Goal: Task Accomplishment & Management: Complete application form

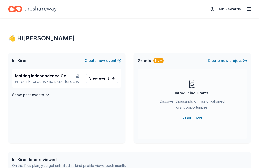
click at [20, 6] on icon "Home" at bounding box center [15, 9] width 14 height 12
click at [17, 8] on icon "Home" at bounding box center [15, 9] width 14 height 12
click at [248, 9] on icon "button" at bounding box center [249, 9] width 6 height 6
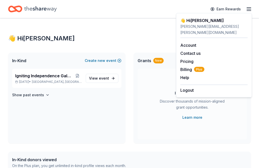
click at [189, 43] on link "Account" at bounding box center [189, 45] width 16 height 5
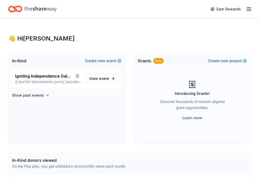
click at [26, 8] on icon "Home" at bounding box center [40, 9] width 32 height 10
click at [119, 56] on div "In-Kind Create new event" at bounding box center [66, 61] width 117 height 16
click at [196, 35] on div "👋 Hi Jenna" at bounding box center [129, 38] width 243 height 8
click at [224, 8] on link "Earn Rewards" at bounding box center [226, 9] width 36 height 9
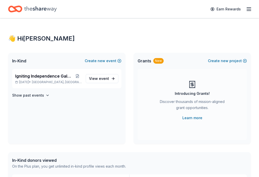
click at [214, 6] on link "Earn Rewards" at bounding box center [226, 9] width 36 height 9
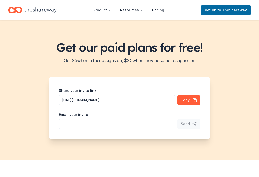
click at [233, 10] on span "to TheShareWay" at bounding box center [232, 10] width 29 height 4
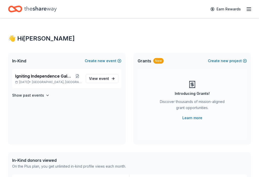
click at [251, 11] on icon "button" at bounding box center [249, 9] width 6 height 6
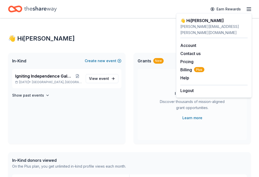
click at [143, 138] on div "Introducing Grants! Discover thousands of mission-aligned grant opportunities. …" at bounding box center [192, 104] width 109 height 71
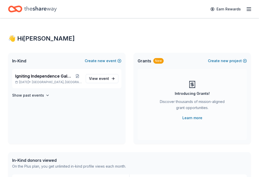
click at [248, 11] on icon "button" at bounding box center [249, 9] width 6 height 6
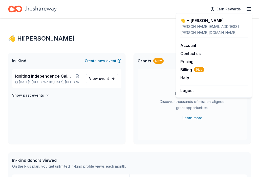
click at [191, 43] on link "Account" at bounding box center [189, 45] width 16 height 5
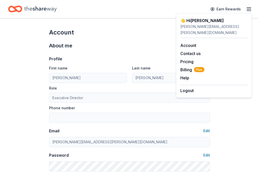
click at [17, 9] on icon "Home" at bounding box center [15, 9] width 14 height 12
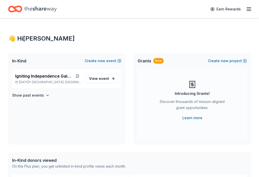
click at [30, 79] on span "Igniting Independence Gala 2025" at bounding box center [44, 76] width 58 height 6
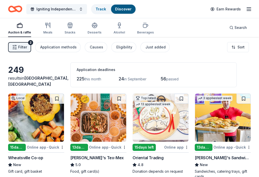
click at [16, 28] on div "button" at bounding box center [19, 25] width 23 height 6
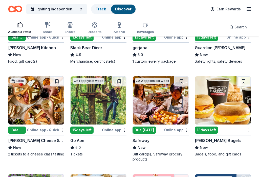
scroll to position [974, 0]
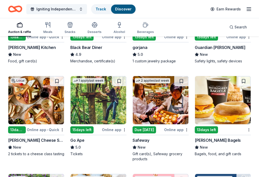
click at [31, 108] on img at bounding box center [36, 100] width 56 height 48
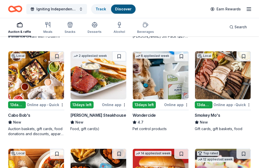
scroll to position [0, 0]
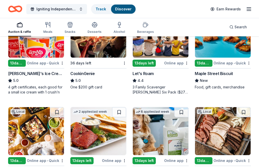
click at [71, 26] on icon "button" at bounding box center [71, 26] width 0 height 4
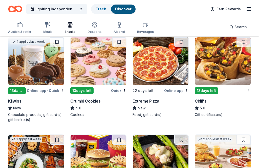
scroll to position [827, 0]
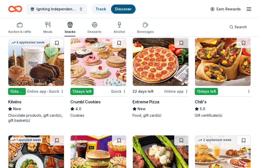
click at [211, 91] on div "13 days left" at bounding box center [206, 91] width 23 height 7
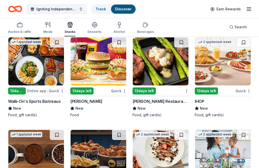
scroll to position [925, 0]
click at [160, 74] on img at bounding box center [161, 61] width 56 height 48
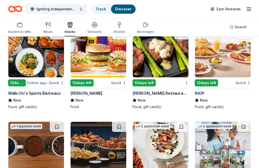
click at [143, 27] on icon "button" at bounding box center [145, 25] width 5 height 3
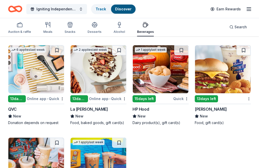
scroll to position [638, 0]
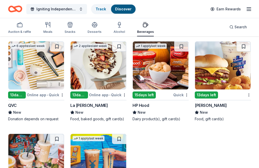
click at [104, 83] on img at bounding box center [99, 66] width 56 height 48
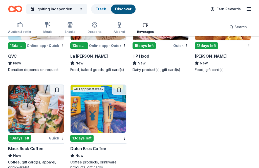
scroll to position [683, 0]
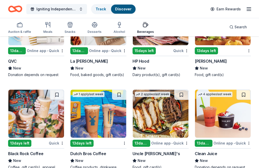
click at [34, 121] on img at bounding box center [36, 114] width 56 height 48
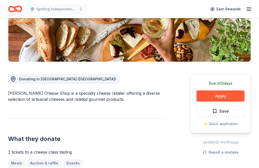
scroll to position [92, 0]
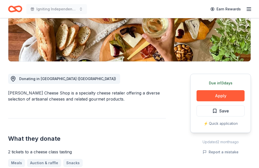
click at [222, 96] on button "Apply" at bounding box center [221, 95] width 48 height 11
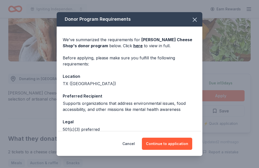
click at [167, 150] on button "Continue to application" at bounding box center [167, 144] width 50 height 12
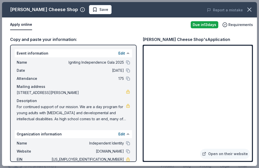
scroll to position [0, 0]
click at [252, 8] on icon "button" at bounding box center [249, 9] width 7 height 7
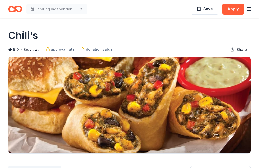
scroll to position [66, 0]
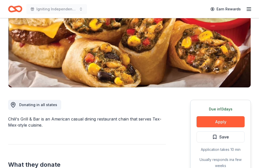
click at [226, 120] on button "Apply" at bounding box center [221, 121] width 48 height 11
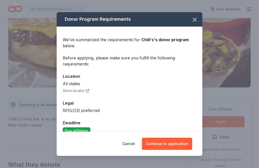
click at [172, 150] on button "Continue to application" at bounding box center [167, 144] width 50 height 12
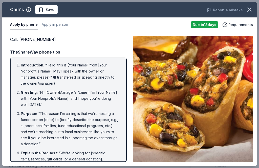
click at [252, 8] on icon "button" at bounding box center [249, 9] width 7 height 7
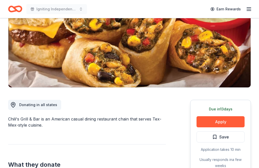
click at [15, 8] on icon "Home" at bounding box center [18, 8] width 8 height 5
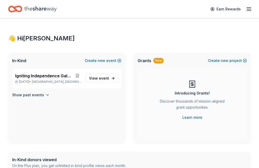
click at [81, 8] on div "Earn Rewards" at bounding box center [129, 9] width 243 height 12
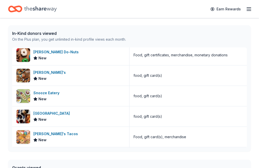
scroll to position [64, 0]
click at [87, 97] on div "Snooze Eatery New" at bounding box center [70, 96] width 117 height 20
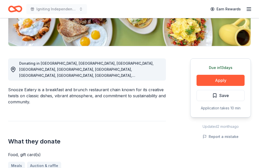
scroll to position [108, 0]
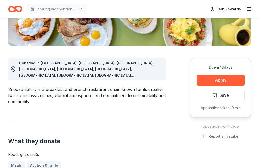
click at [223, 80] on button "Apply" at bounding box center [221, 80] width 48 height 11
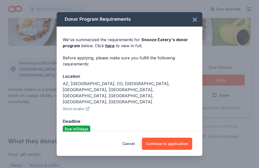
click at [174, 146] on button "Continue to application" at bounding box center [167, 144] width 50 height 12
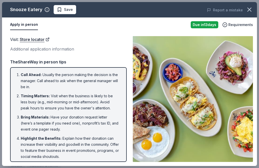
click at [250, 9] on icon "button" at bounding box center [249, 9] width 7 height 7
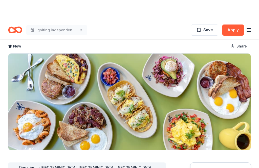
scroll to position [0, 0]
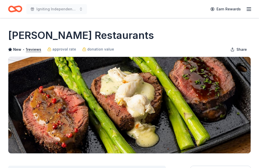
scroll to position [65, 0]
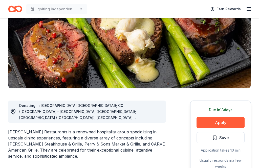
click at [224, 123] on button "Apply" at bounding box center [221, 122] width 48 height 11
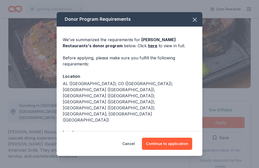
click at [166, 150] on button "Continue to application" at bounding box center [167, 144] width 50 height 12
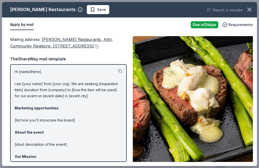
click at [248, 9] on icon "button" at bounding box center [249, 9] width 7 height 7
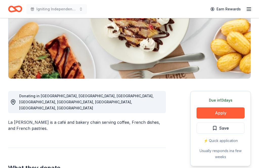
scroll to position [75, 0]
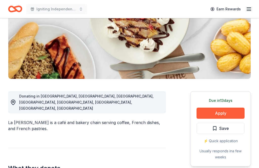
click at [225, 112] on button "Apply" at bounding box center [221, 113] width 48 height 11
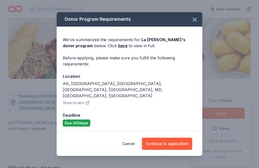
click at [172, 148] on button "Continue to application" at bounding box center [167, 144] width 50 height 12
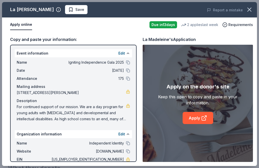
click at [200, 124] on link "Apply" at bounding box center [198, 118] width 31 height 12
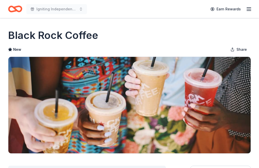
scroll to position [36, 0]
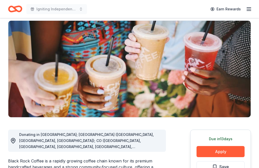
click at [224, 153] on button "Apply" at bounding box center [221, 151] width 48 height 11
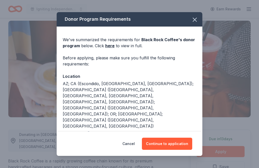
click at [172, 150] on button "Continue to application" at bounding box center [167, 144] width 50 height 12
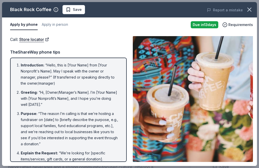
click at [249, 10] on icon "button" at bounding box center [249, 9] width 7 height 7
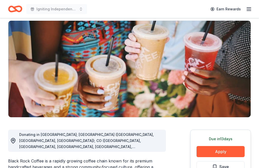
click at [40, 9] on span "Igniting Independence Gala 2025" at bounding box center [56, 9] width 41 height 6
click at [16, 7] on icon "Home" at bounding box center [18, 8] width 8 height 5
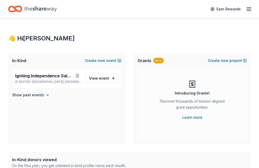
click at [79, 10] on div "Earn Rewards" at bounding box center [129, 9] width 243 height 12
click at [117, 60] on button "Create new event" at bounding box center [103, 61] width 37 height 6
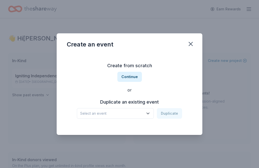
click at [194, 48] on icon "button" at bounding box center [190, 44] width 7 height 7
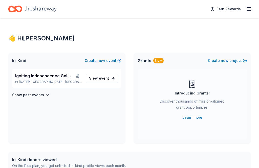
click at [20, 6] on icon "Home" at bounding box center [15, 9] width 14 height 12
click at [109, 77] on span "event" at bounding box center [104, 78] width 10 height 4
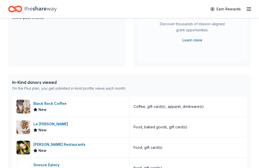
scroll to position [82, 0]
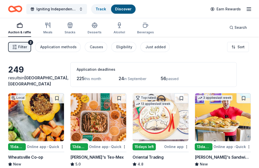
click at [154, 46] on div "Just added" at bounding box center [156, 47] width 20 height 6
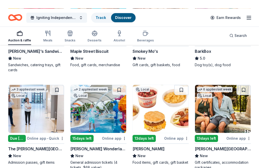
scroll to position [106, 0]
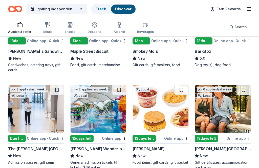
click at [227, 111] on img at bounding box center [223, 109] width 56 height 48
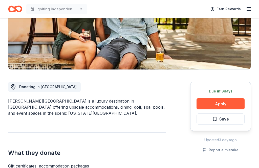
scroll to position [83, 0]
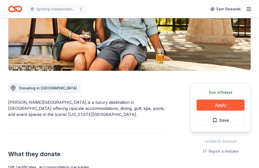
click at [226, 106] on button "Apply" at bounding box center [221, 105] width 48 height 11
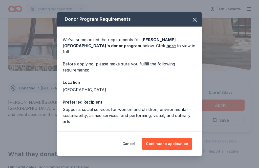
click at [171, 150] on button "Continue to application" at bounding box center [167, 144] width 50 height 12
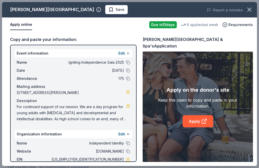
click at [198, 126] on link "Apply" at bounding box center [198, 121] width 31 height 12
